Goal: Information Seeking & Learning: Learn about a topic

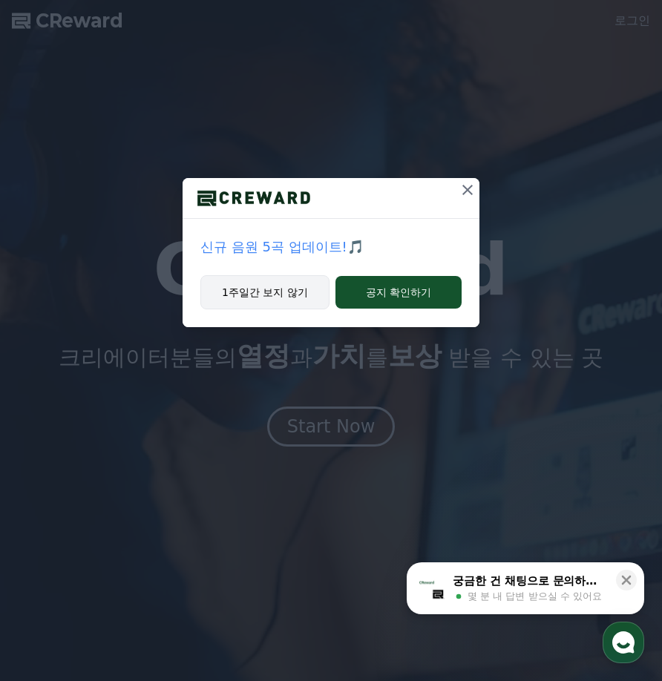
click at [278, 298] on button "1주일간 보지 않기" at bounding box center [264, 292] width 129 height 34
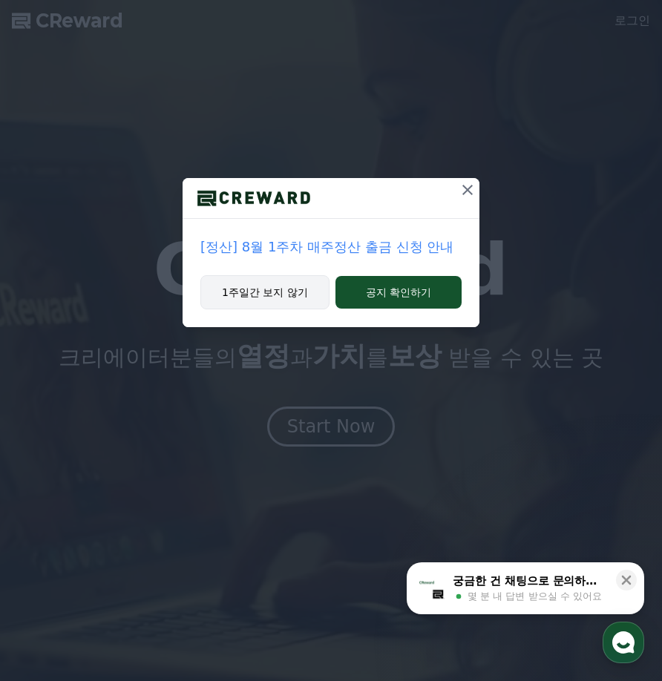
click at [258, 303] on button "1주일간 보지 않기" at bounding box center [264, 292] width 129 height 34
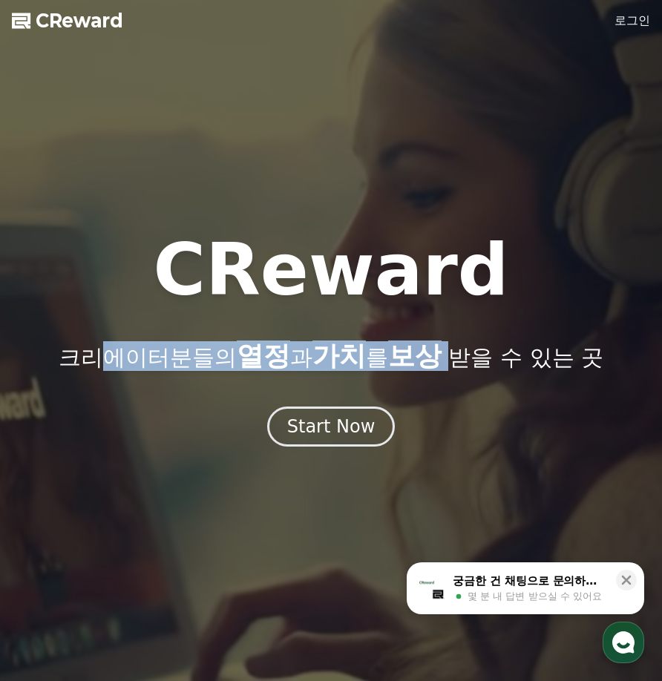
drag, startPoint x: 92, startPoint y: 361, endPoint x: 459, endPoint y: 361, distance: 366.6
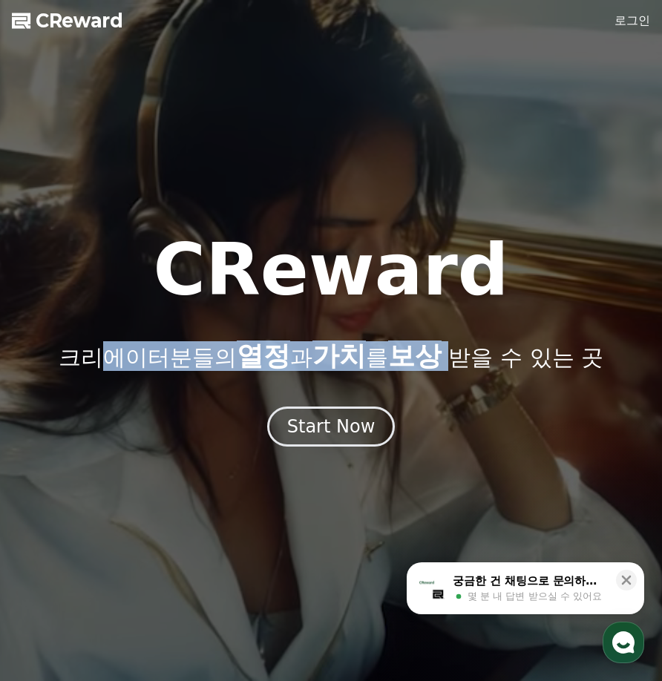
click at [459, 361] on p "크리에이터분들의 열정 과 가치 를 보상 받을 수 있는 곳" at bounding box center [331, 356] width 545 height 30
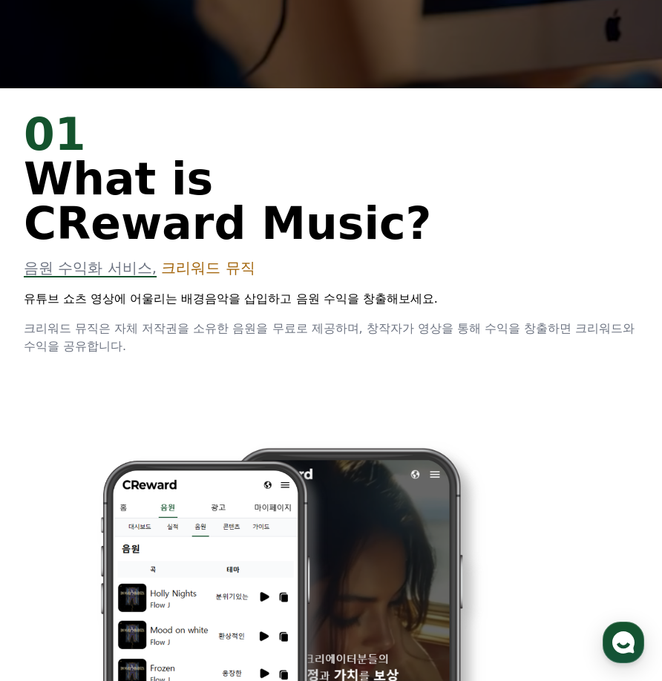
scroll to position [594, 0]
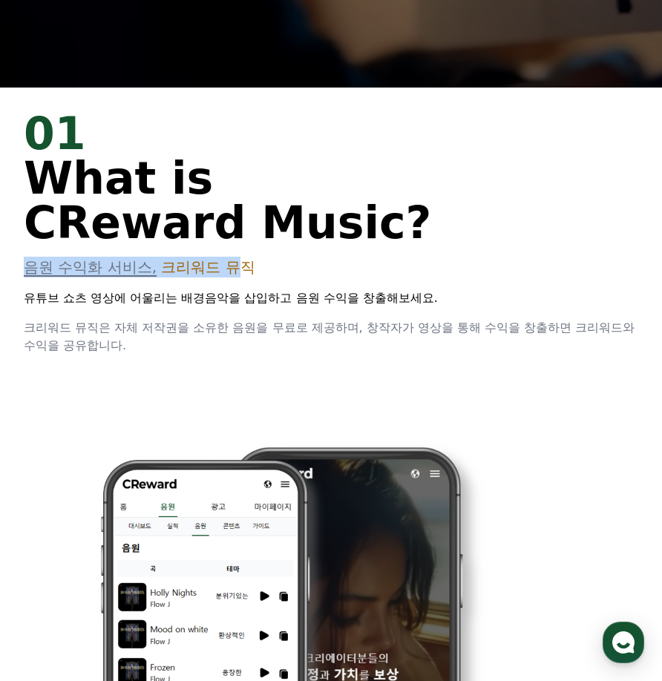
drag, startPoint x: 30, startPoint y: 268, endPoint x: 246, endPoint y: 268, distance: 215.2
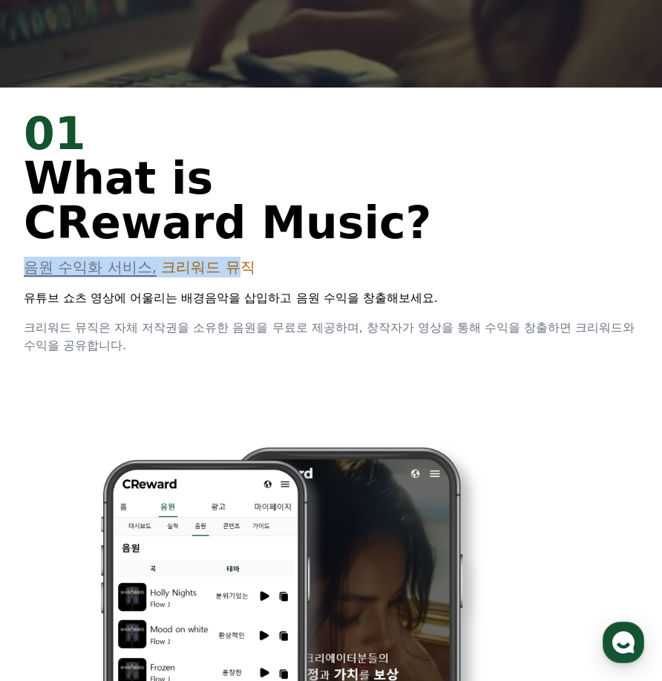
click at [246, 268] on p "음원 수익화 서비스, 크리워드 뮤직" at bounding box center [331, 267] width 614 height 21
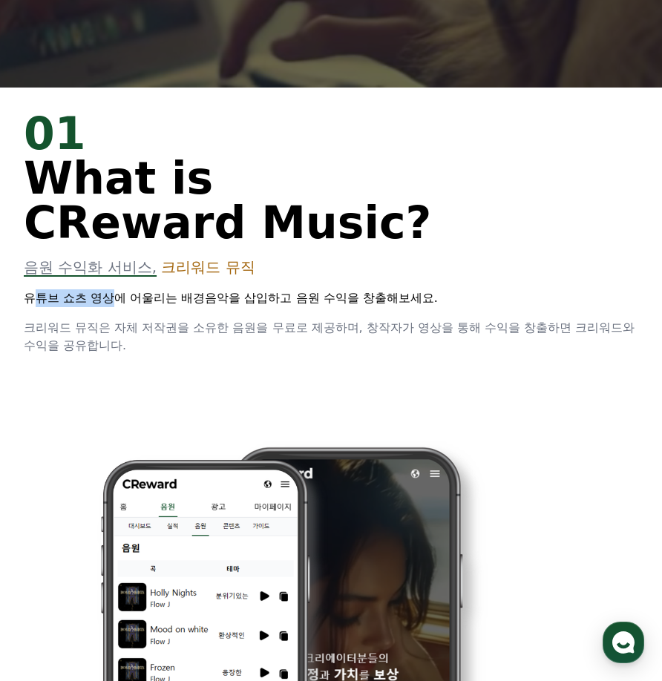
drag, startPoint x: 36, startPoint y: 299, endPoint x: 121, endPoint y: 299, distance: 84.6
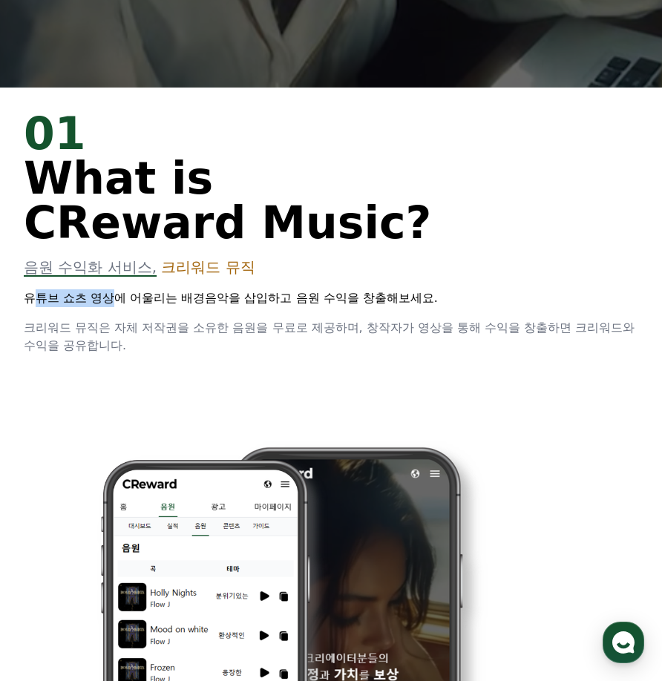
click at [121, 299] on p "유튜브 쇼츠 영상에 어울리는 배경음악을 삽입하고 음원 수익을 창출해보세요." at bounding box center [331, 298] width 614 height 18
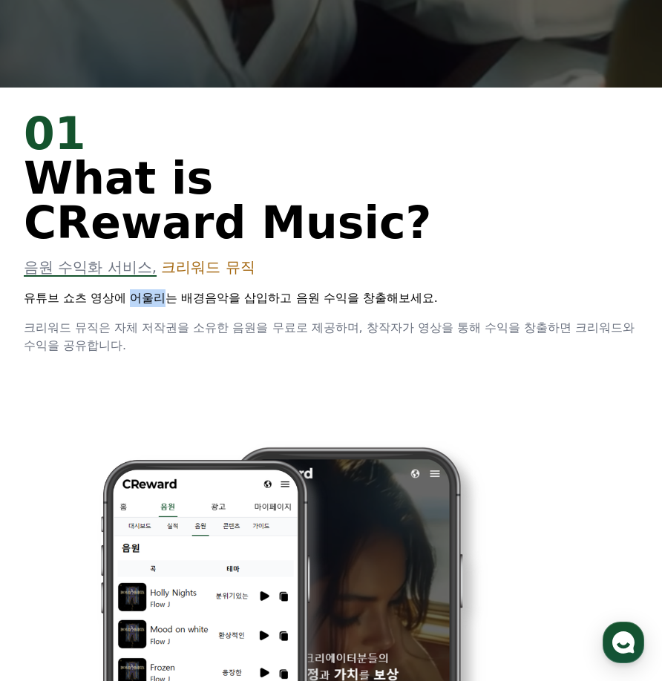
drag, startPoint x: 134, startPoint y: 301, endPoint x: 173, endPoint y: 301, distance: 38.6
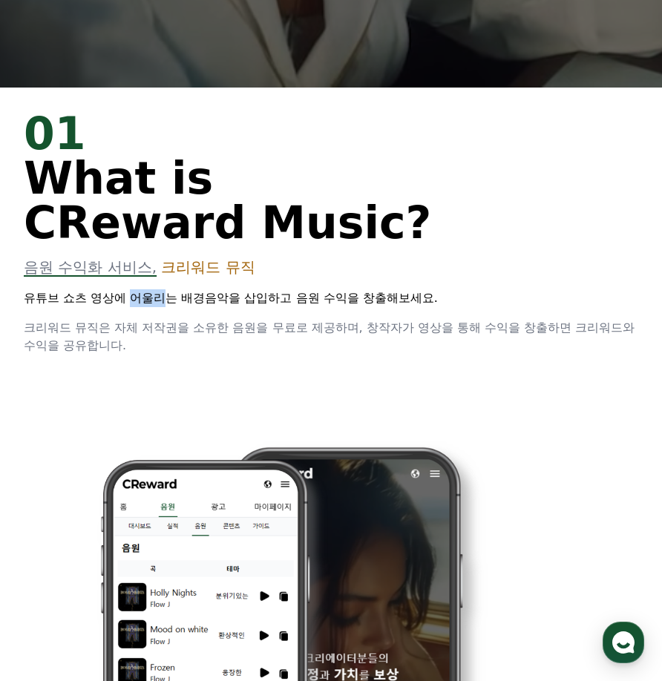
click at [173, 301] on p "유튜브 쇼츠 영상에 어울리는 배경음악을 삽입하고 음원 수익을 창출해보세요." at bounding box center [331, 298] width 614 height 18
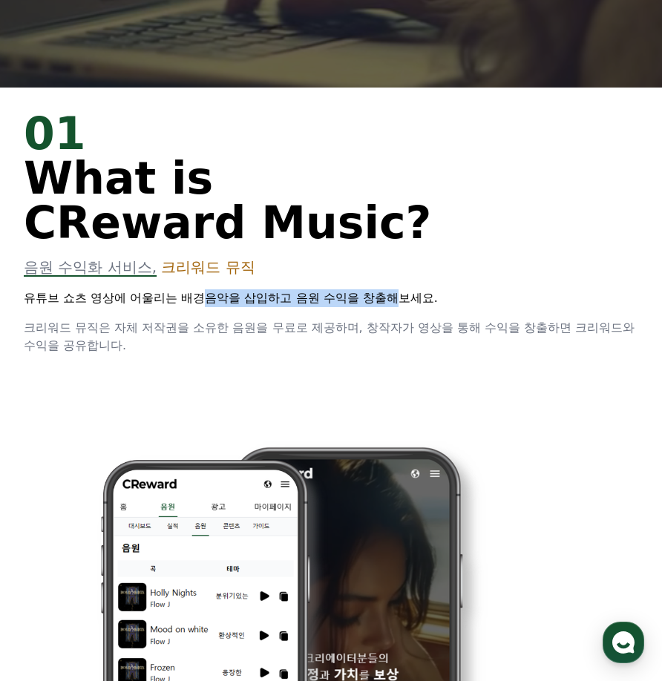
drag, startPoint x: 202, startPoint y: 301, endPoint x: 401, endPoint y: 301, distance: 199.6
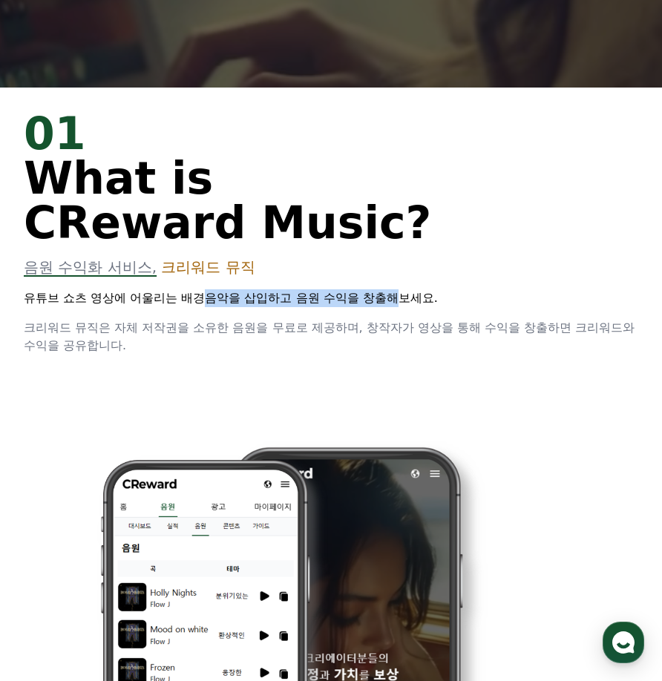
click at [401, 301] on p "유튜브 쇼츠 영상에 어울리는 배경음악을 삽입하고 음원 수익을 창출해보세요." at bounding box center [331, 298] width 614 height 18
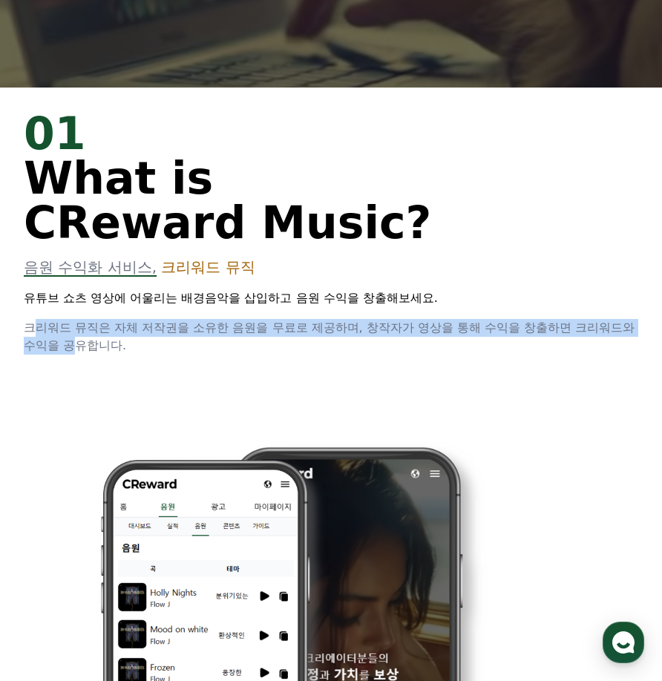
drag, startPoint x: 42, startPoint y: 329, endPoint x: 135, endPoint y: 344, distance: 94.8
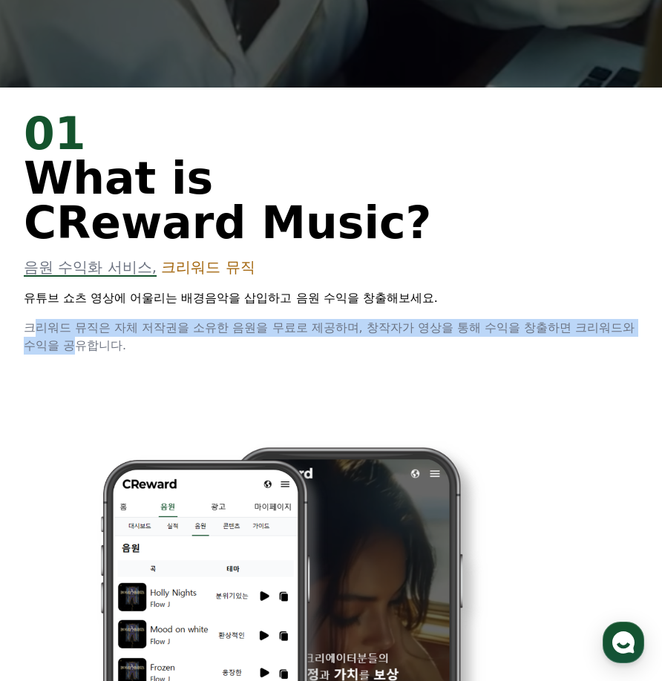
click at [135, 344] on span "크리워드 뮤직은 자체 저작권을 소유한 음원을 무료로 제공하며, 창작자가 영상을 통해 수익을 창출하면 크리워드와 수익을 공유합니다." at bounding box center [329, 337] width 611 height 32
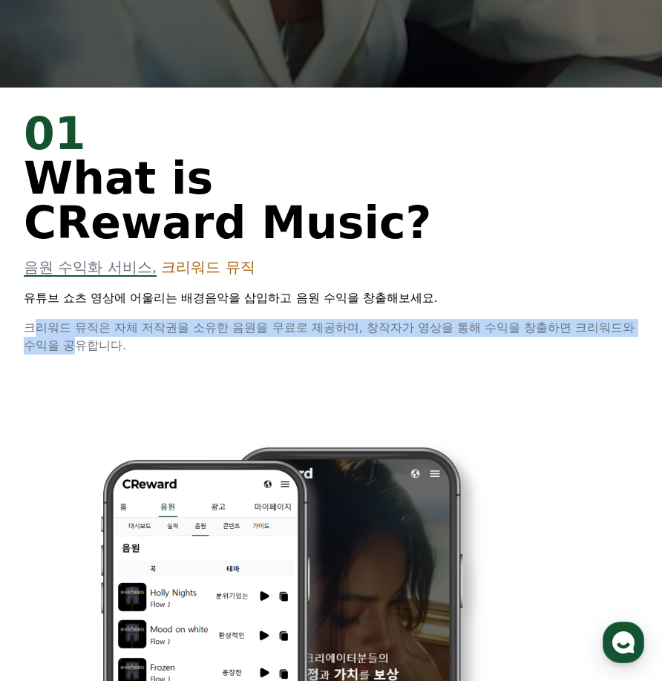
click at [145, 344] on span "크리워드 뮤직은 자체 저작권을 소유한 음원을 무료로 제공하며, 창작자가 영상을 통해 수익을 창출하면 크리워드와 수익을 공유합니다." at bounding box center [329, 337] width 611 height 32
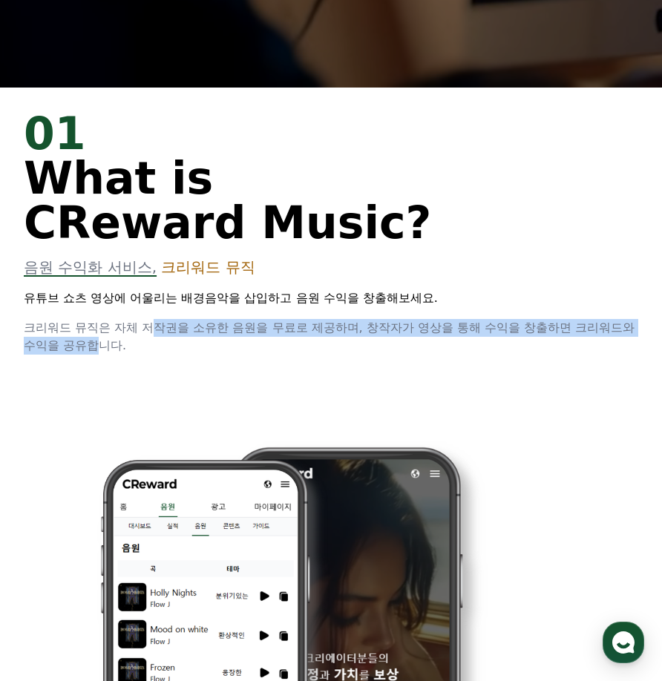
drag, startPoint x: 160, startPoint y: 345, endPoint x: 151, endPoint y: 333, distance: 14.8
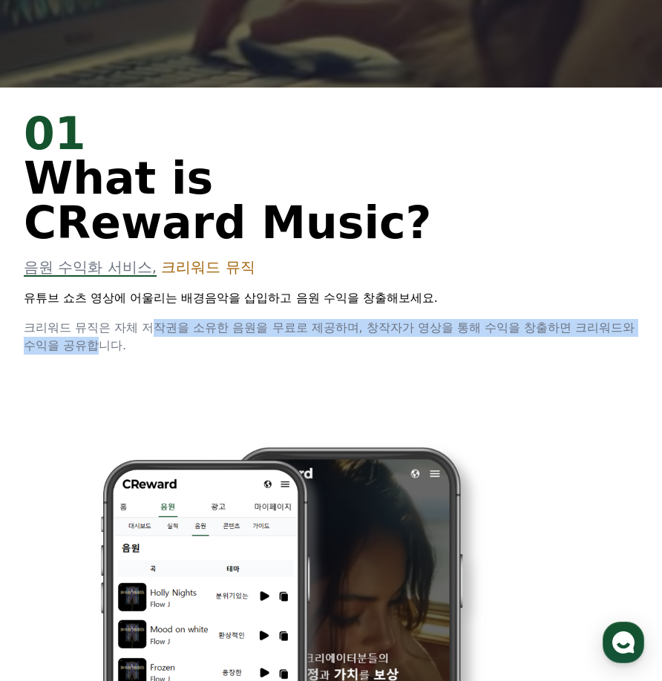
click at [151, 333] on span "크리워드 뮤직은 자체 저작권을 소유한 음원을 무료로 제공하며, 창작자가 영상을 통해 수익을 창출하면 크리워드와 수익을 공유합니다." at bounding box center [329, 337] width 611 height 32
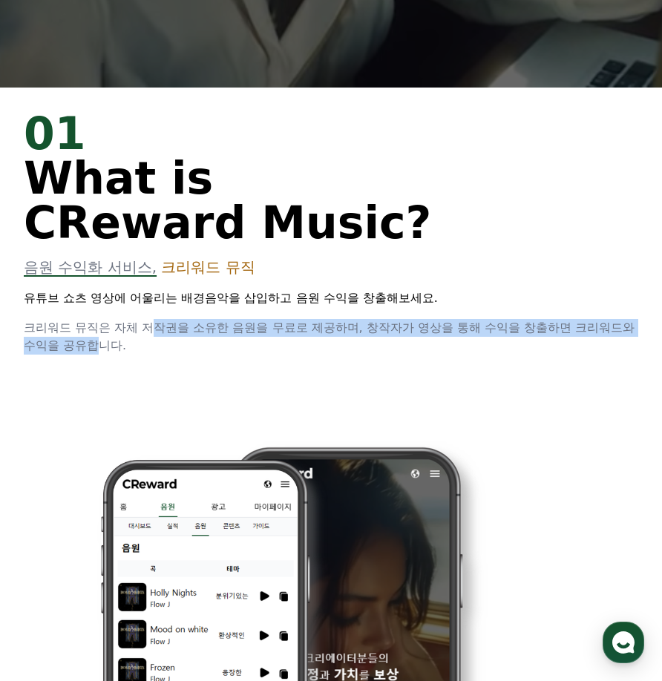
click at [216, 332] on span "크리워드 뮤직은 자체 저작권을 소유한 음원을 무료로 제공하며, 창작자가 영상을 통해 수익을 창출하면 크리워드와 수익을 공유합니다." at bounding box center [329, 337] width 611 height 32
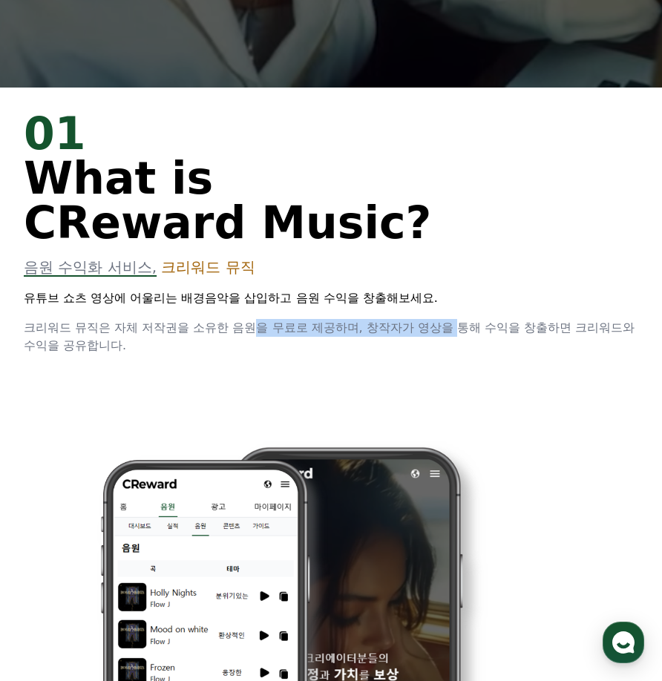
drag, startPoint x: 290, startPoint y: 327, endPoint x: 460, endPoint y: 328, distance: 169.9
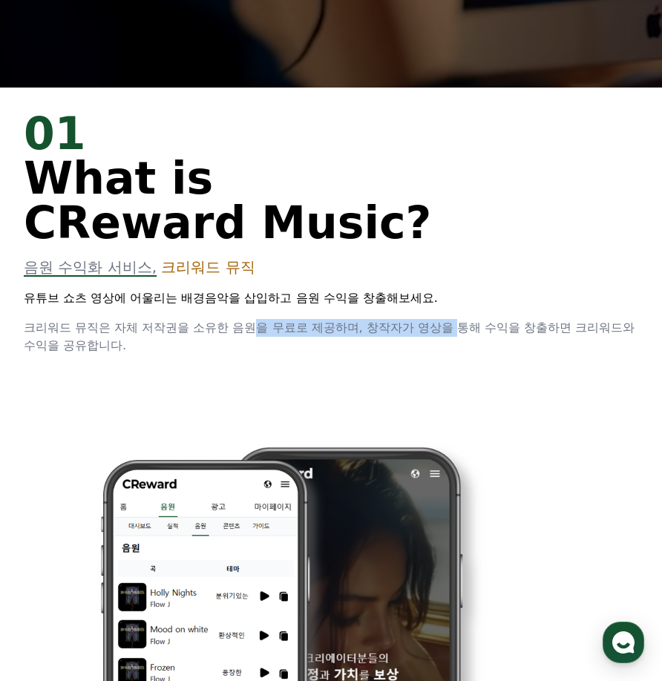
click at [460, 328] on span "크리워드 뮤직은 자체 저작권을 소유한 음원을 무료로 제공하며, 창작자가 영상을 통해 수익을 창출하면 크리워드와 수익을 공유합니다." at bounding box center [329, 337] width 611 height 32
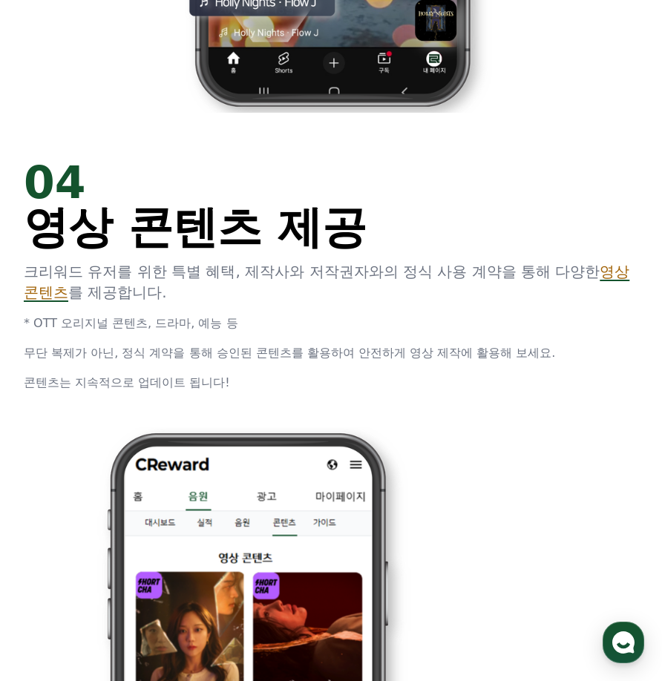
scroll to position [3117, 0]
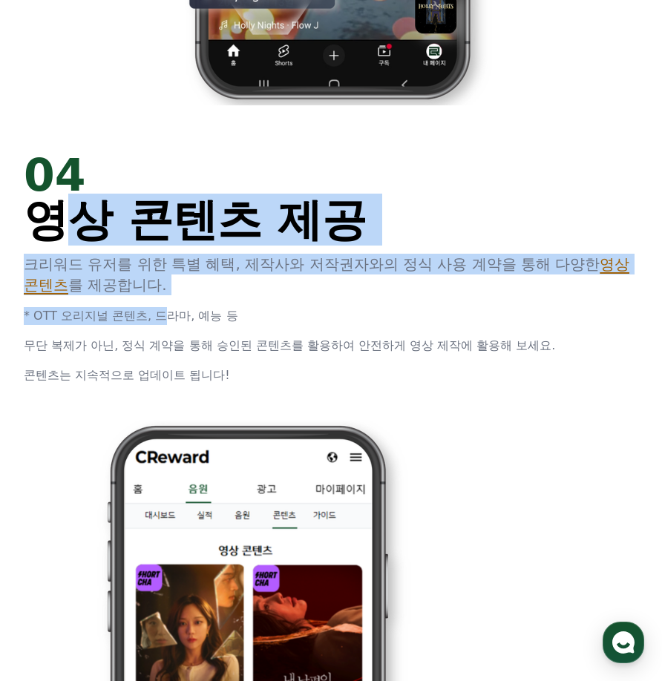
drag, startPoint x: 63, startPoint y: 226, endPoint x: 151, endPoint y: 316, distance: 125.9
click at [151, 316] on div "04 영상 콘텐츠 제공 크리워드 유저를 위한 특별 혜택, 제작사와 저작권자와의 정식 사용 계약을 통해 다양한 영상 콘텐츠 를 제공합니다. * …" at bounding box center [331, 269] width 614 height 232
click at [151, 316] on p "* OTT 오리지널 콘텐츠, 드라마, 예능 등" at bounding box center [331, 316] width 614 height 18
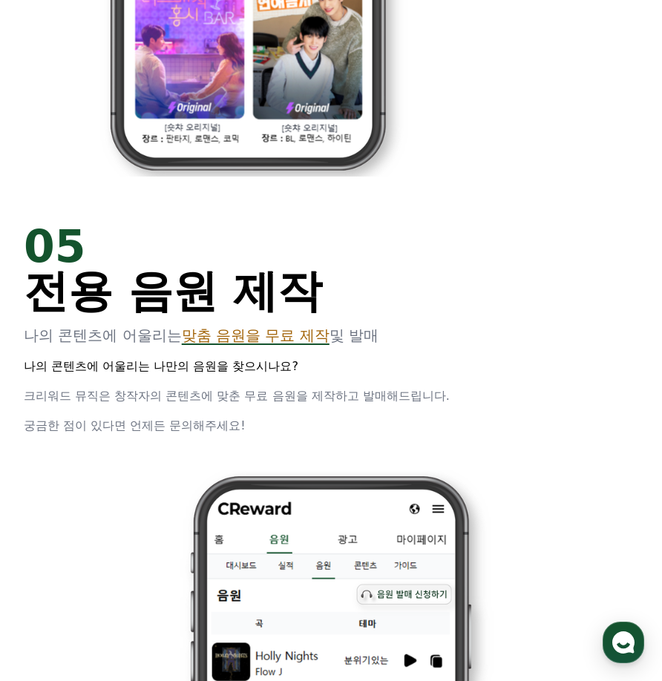
scroll to position [3933, 0]
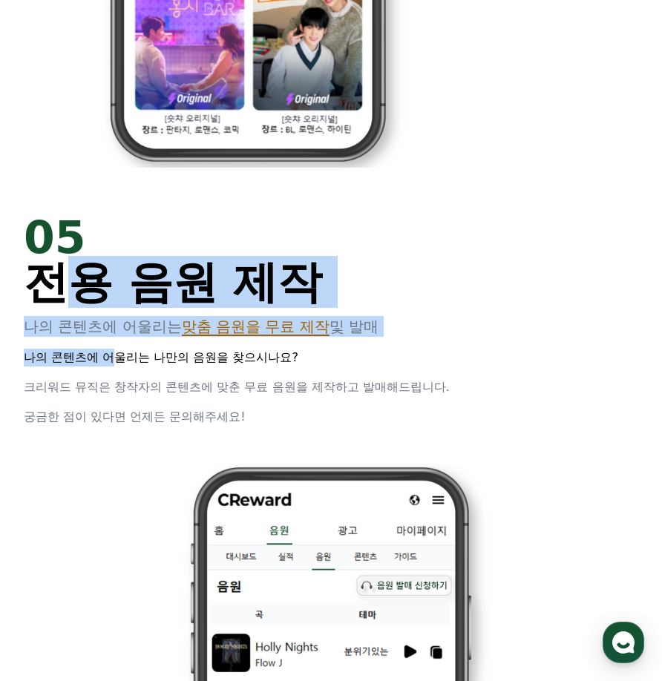
drag, startPoint x: 62, startPoint y: 293, endPoint x: 116, endPoint y: 338, distance: 70.6
click at [116, 338] on div "05 전용 음원 제작 나의 콘텐츠에 어울리는 맞춤 음원을 무료 제작 및 발매 나의 콘텐츠에 어울리는 나만의 음원을 찾으시나요? 크리워드 뮤직은…" at bounding box center [331, 320] width 614 height 211
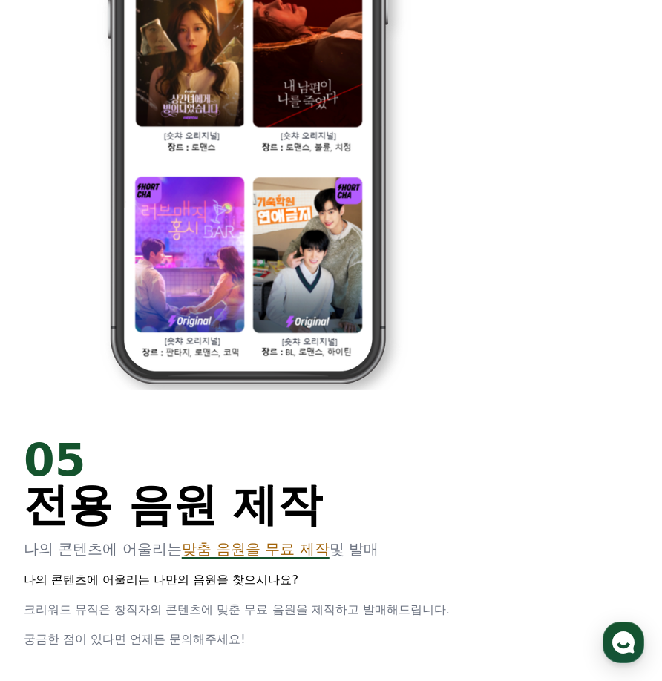
scroll to position [3859, 0]
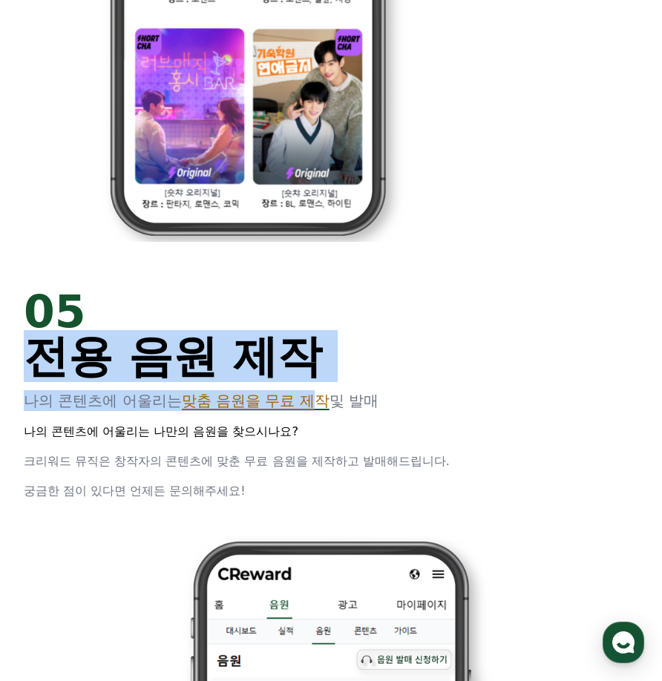
drag, startPoint x: 39, startPoint y: 364, endPoint x: 321, endPoint y: 407, distance: 285.9
click at [321, 407] on div "05 전용 음원 제작 나의 콘텐츠에 어울리는 맞춤 음원을 무료 제작 및 발매 나의 콘텐츠에 어울리는 나만의 음원을 찾으시나요? 크리워드 뮤직은…" at bounding box center [331, 394] width 614 height 211
click at [223, 396] on span "맞춤 음원을 무료 제작" at bounding box center [256, 401] width 148 height 18
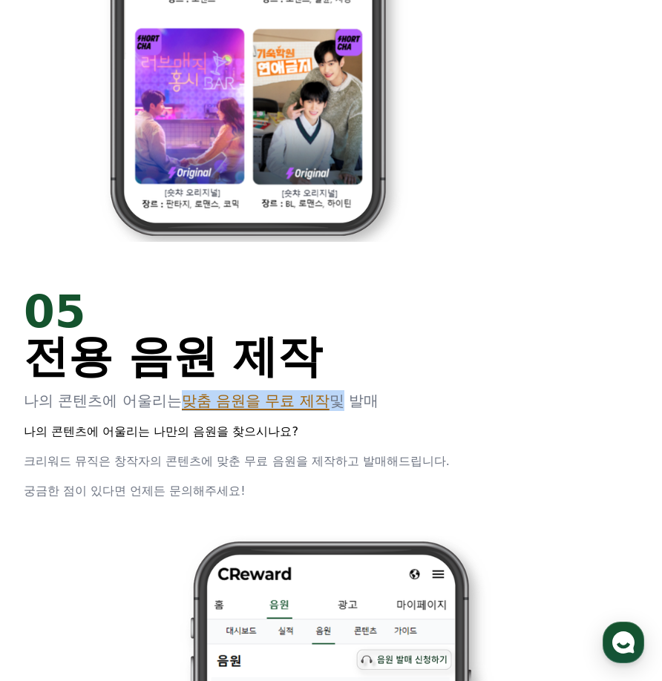
drag, startPoint x: 191, startPoint y: 397, endPoint x: 340, endPoint y: 398, distance: 149.2
click at [340, 398] on p "나의 콘텐츠에 어울리는 맞춤 음원을 무료 제작 및 발매" at bounding box center [331, 400] width 614 height 21
drag, startPoint x: 68, startPoint y: 404, endPoint x: 83, endPoint y: 436, distance: 35.9
click at [83, 436] on div "05 전용 음원 제작 나의 콘텐츠에 어울리는 맞춤 음원을 무료 제작 및 발매 나의 콘텐츠에 어울리는 나만의 음원을 찾으시나요? 크리워드 뮤직은…" at bounding box center [331, 394] width 614 height 211
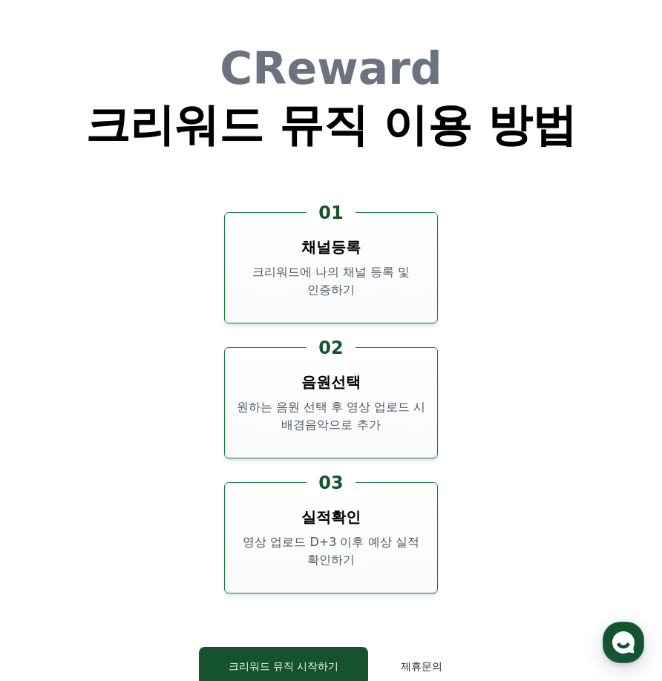
scroll to position [4972, 0]
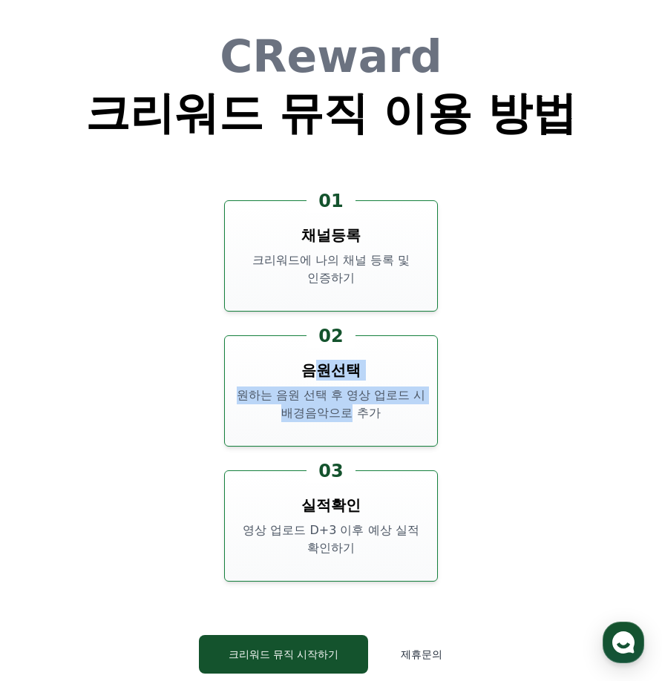
drag, startPoint x: 316, startPoint y: 378, endPoint x: 352, endPoint y: 407, distance: 46.5
click at [352, 407] on div "02 음원선택 원하는 음원 선택 후 영상 업로드 시 배경음악으로 추가" at bounding box center [331, 390] width 214 height 111
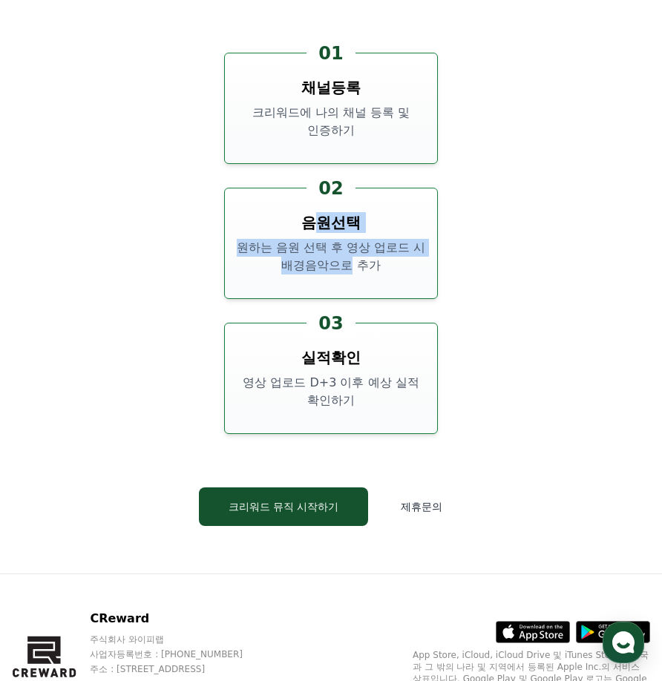
scroll to position [5120, 0]
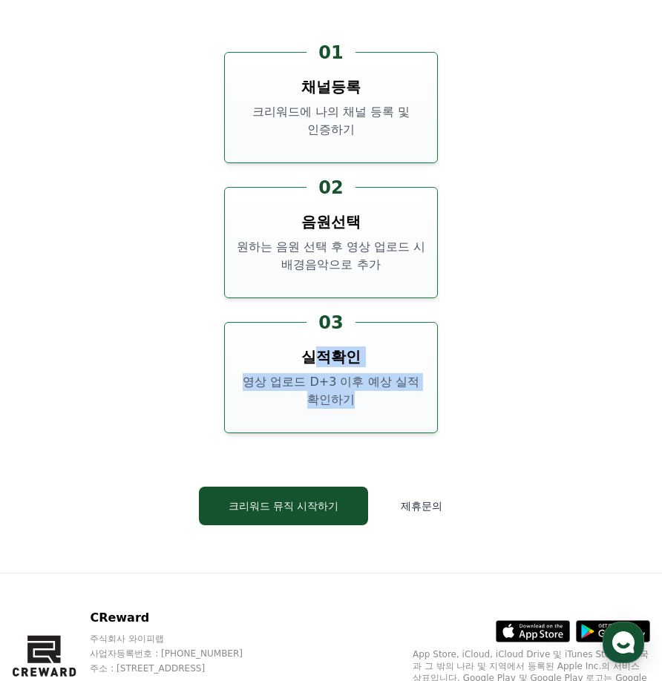
drag, startPoint x: 321, startPoint y: 370, endPoint x: 350, endPoint y: 399, distance: 41.5
click at [350, 399] on div "03 실적확인 영상 업로드 D+3 이후 예상 실적 확인하기" at bounding box center [331, 377] width 214 height 111
click at [350, 399] on p "영상 업로드 D+3 이후 예상 실적 확인하기" at bounding box center [331, 391] width 200 height 36
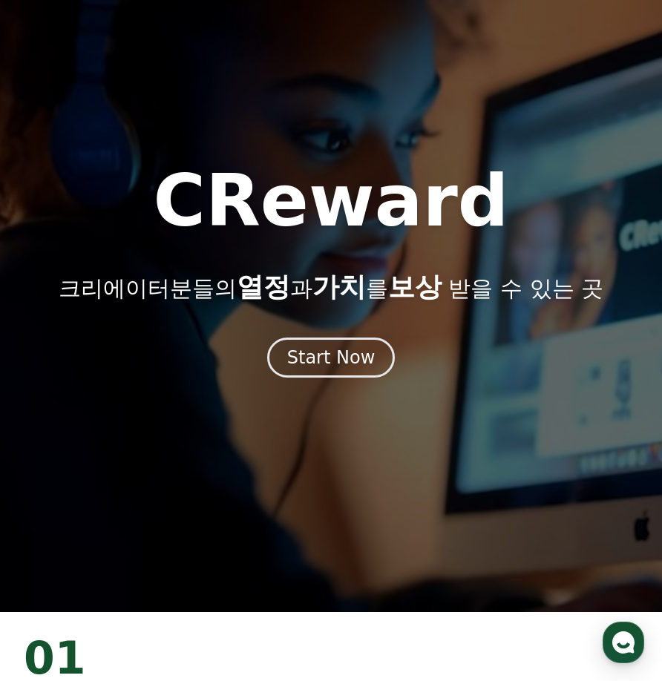
scroll to position [0, 0]
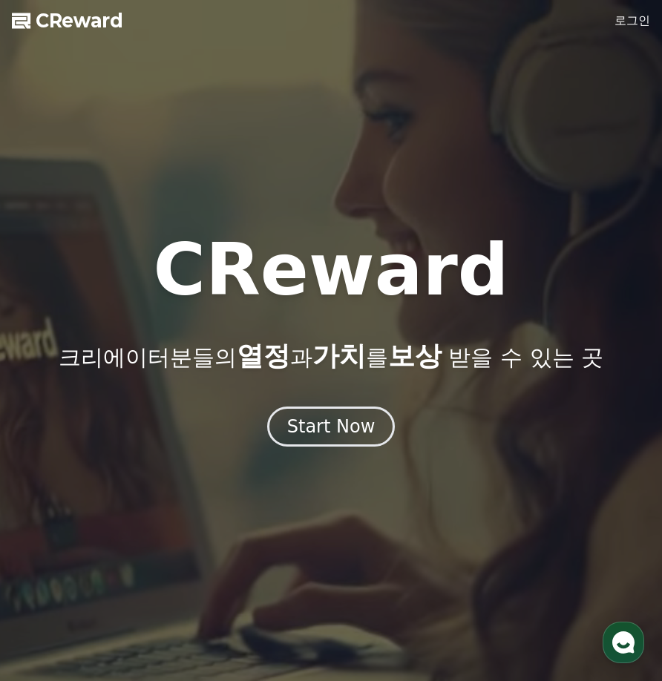
click at [55, 16] on span "CReward" at bounding box center [80, 21] width 88 height 24
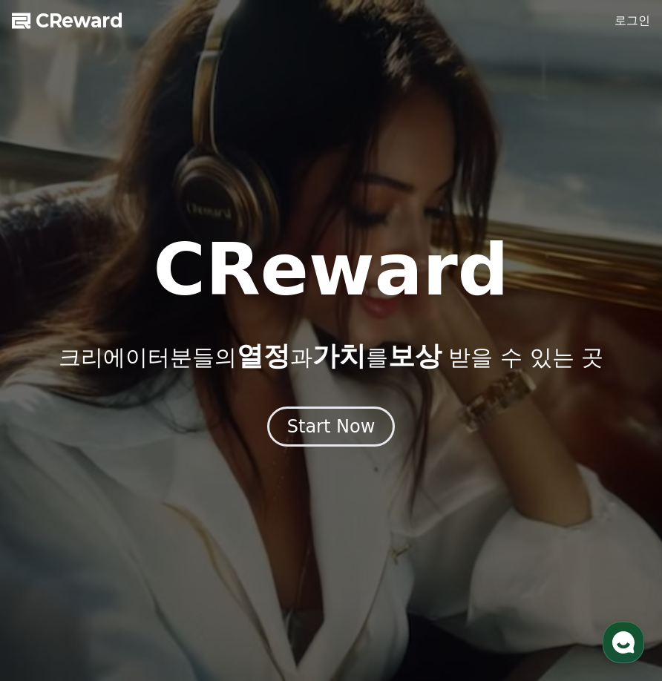
click at [626, 22] on link "로그인" at bounding box center [632, 21] width 36 height 18
